Goal: Transaction & Acquisition: Subscribe to service/newsletter

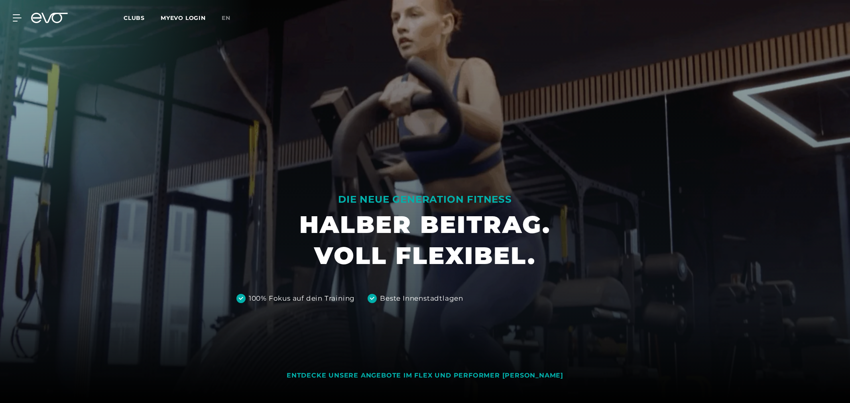
click at [18, 18] on icon at bounding box center [17, 17] width 9 height 7
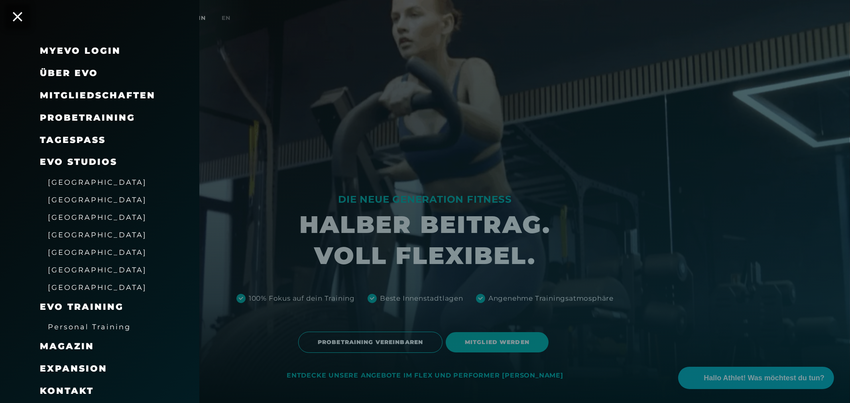
click at [88, 249] on div "[GEOGRAPHIC_DATA]" at bounding box center [109, 253] width 139 height 18
click at [75, 249] on span "[GEOGRAPHIC_DATA]" at bounding box center [97, 252] width 99 height 8
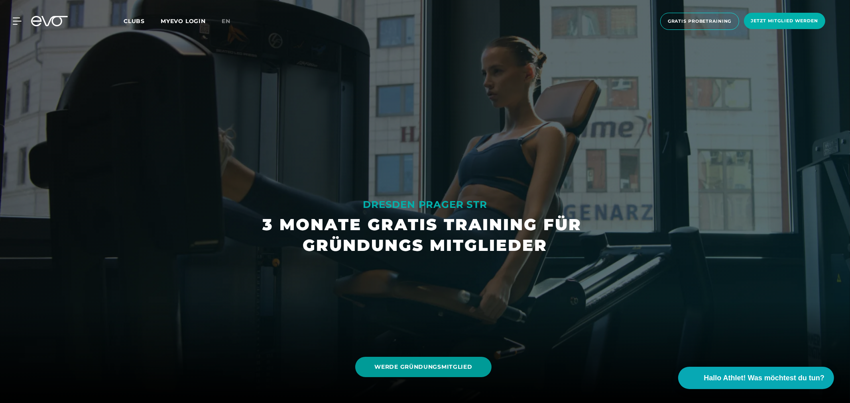
click at [424, 370] on span "WERDE GRÜNDUNGSMITGLIED" at bounding box center [423, 367] width 98 height 8
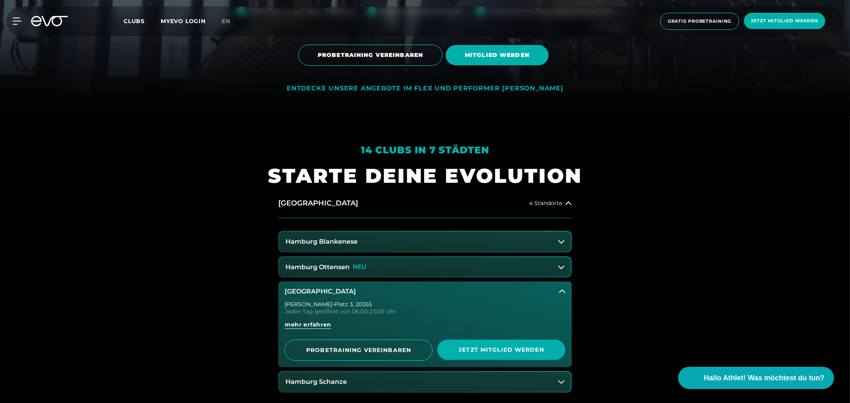
scroll to position [443, 0]
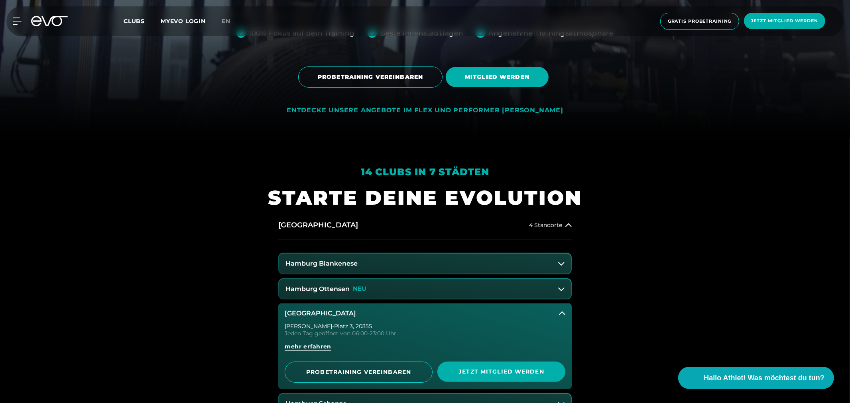
click at [775, 18] on span "Jetzt Mitglied werden" at bounding box center [784, 21] width 67 height 7
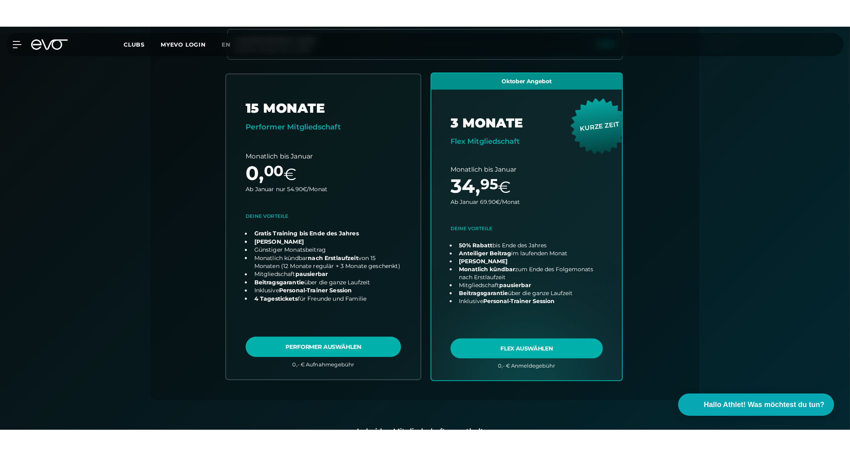
scroll to position [220, 0]
